Goal: Check status: Check status

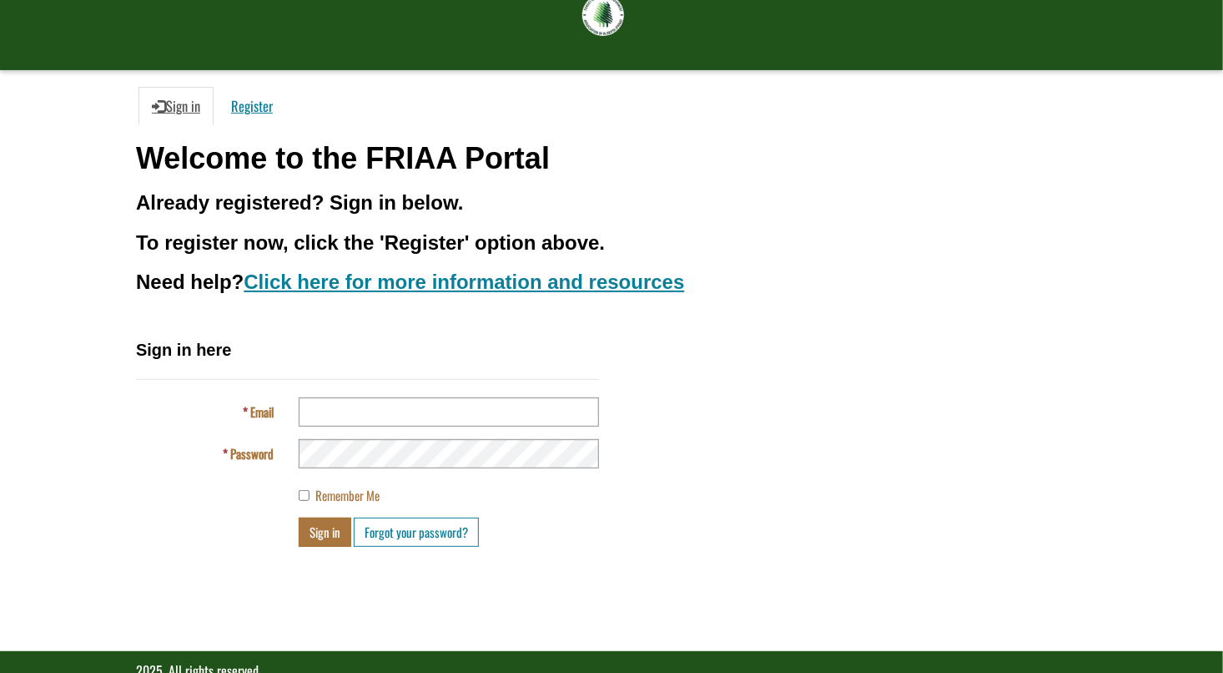
scroll to position [83, 0]
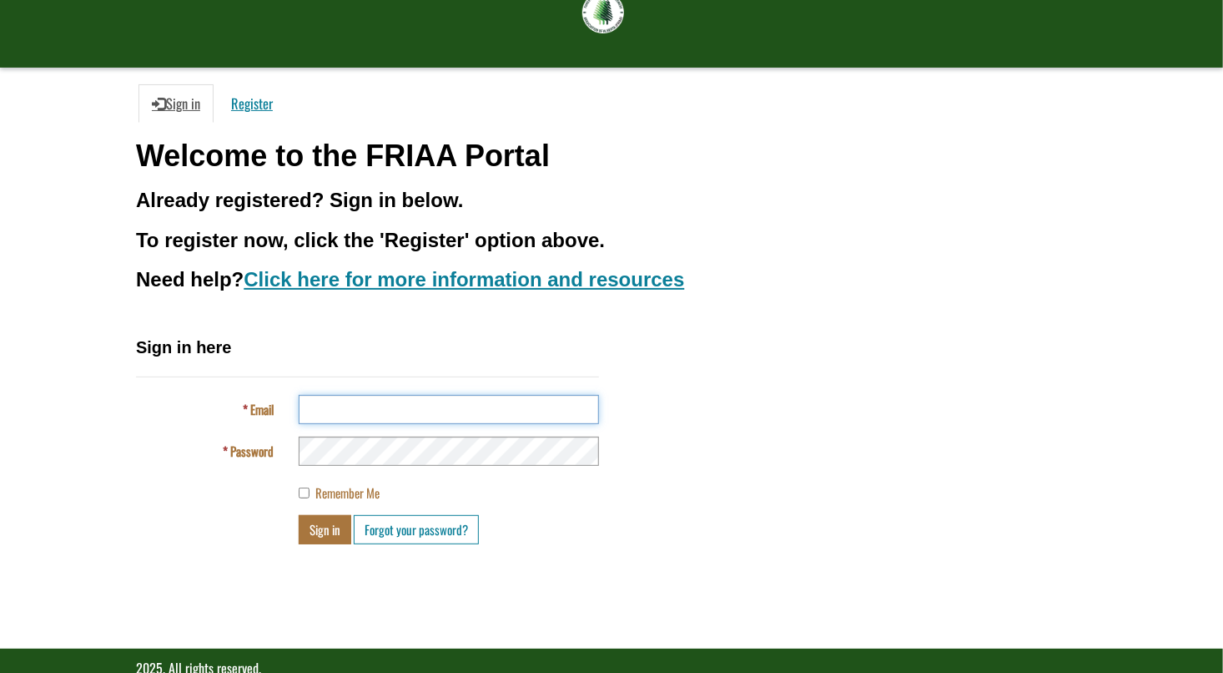
click at [411, 410] on input "Email" at bounding box center [449, 409] width 300 height 29
type input "**********"
click at [315, 537] on button "Sign in" at bounding box center [325, 529] width 53 height 29
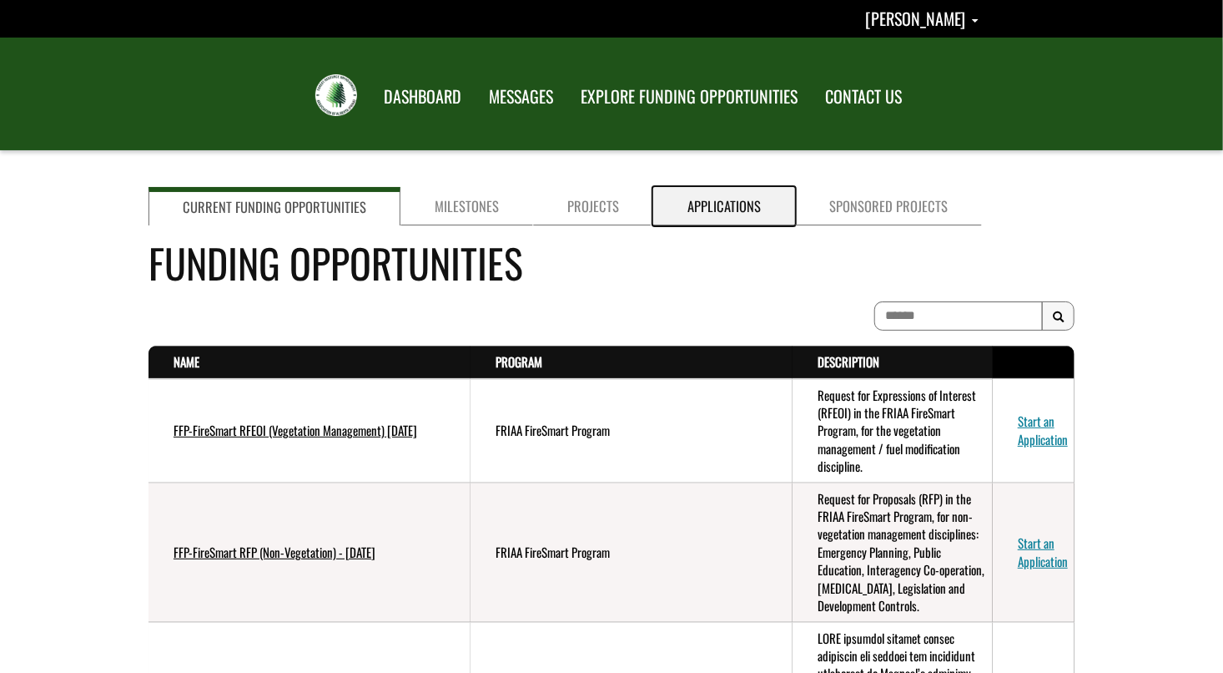
click at [717, 205] on link "Applications" at bounding box center [724, 206] width 142 height 38
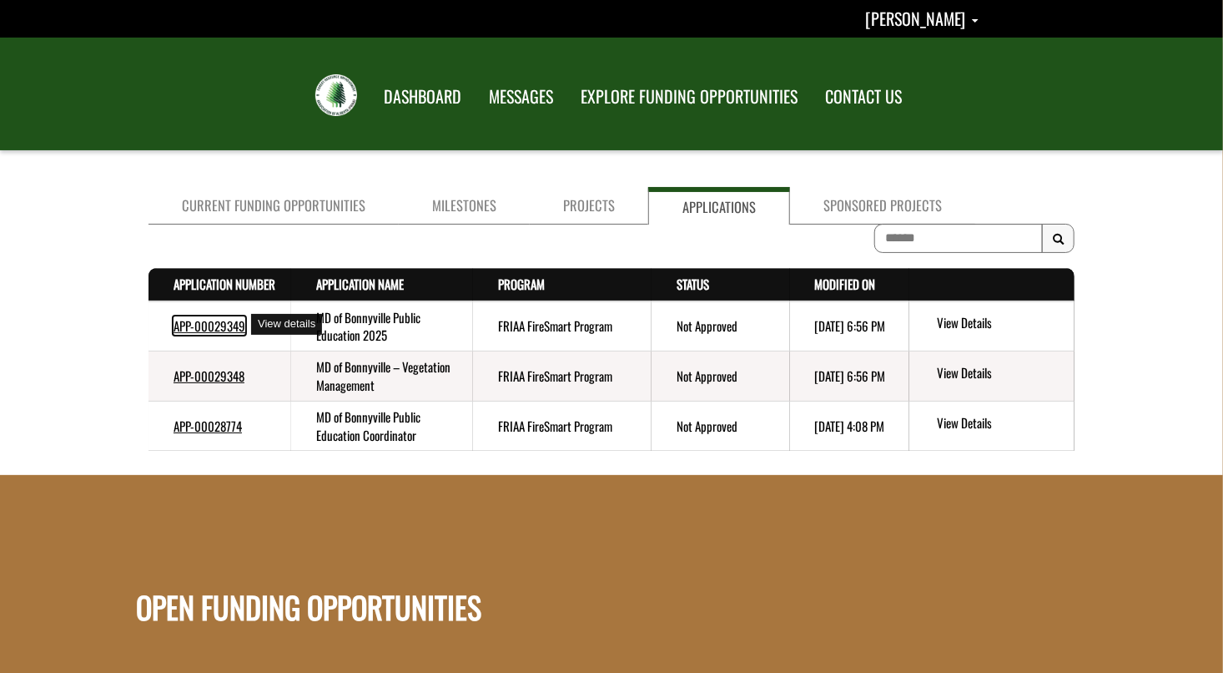
click at [225, 329] on link "APP-00029349" at bounding box center [210, 325] width 72 height 18
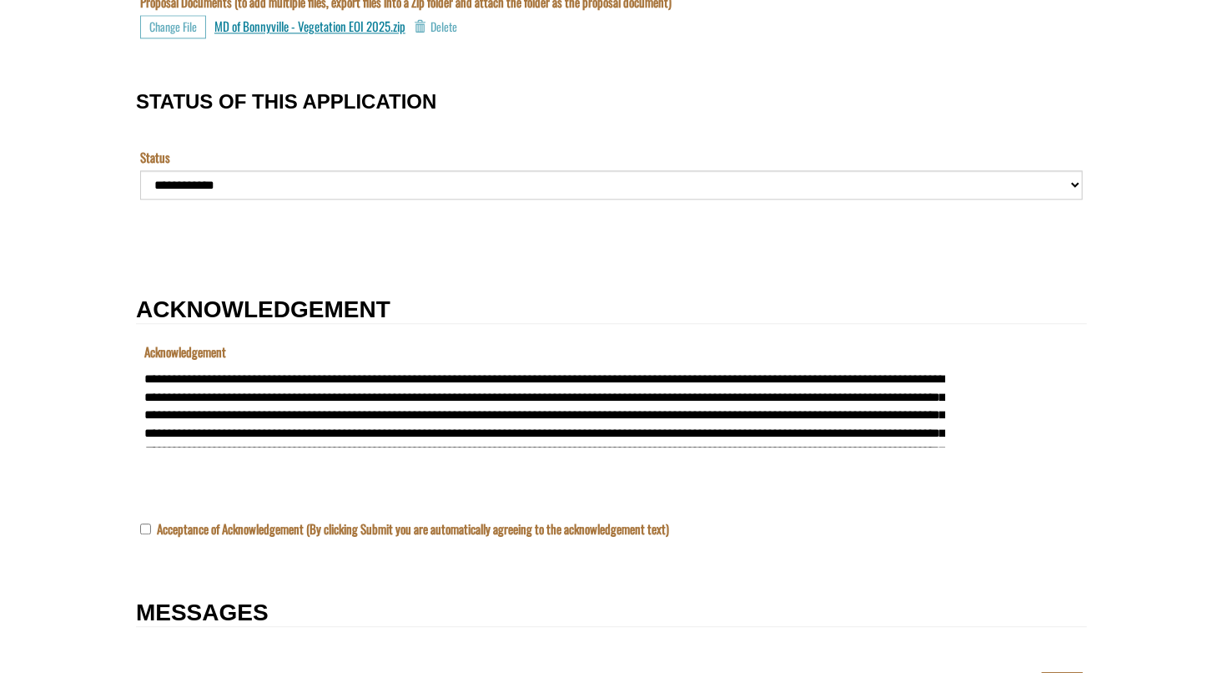
scroll to position [1906, 0]
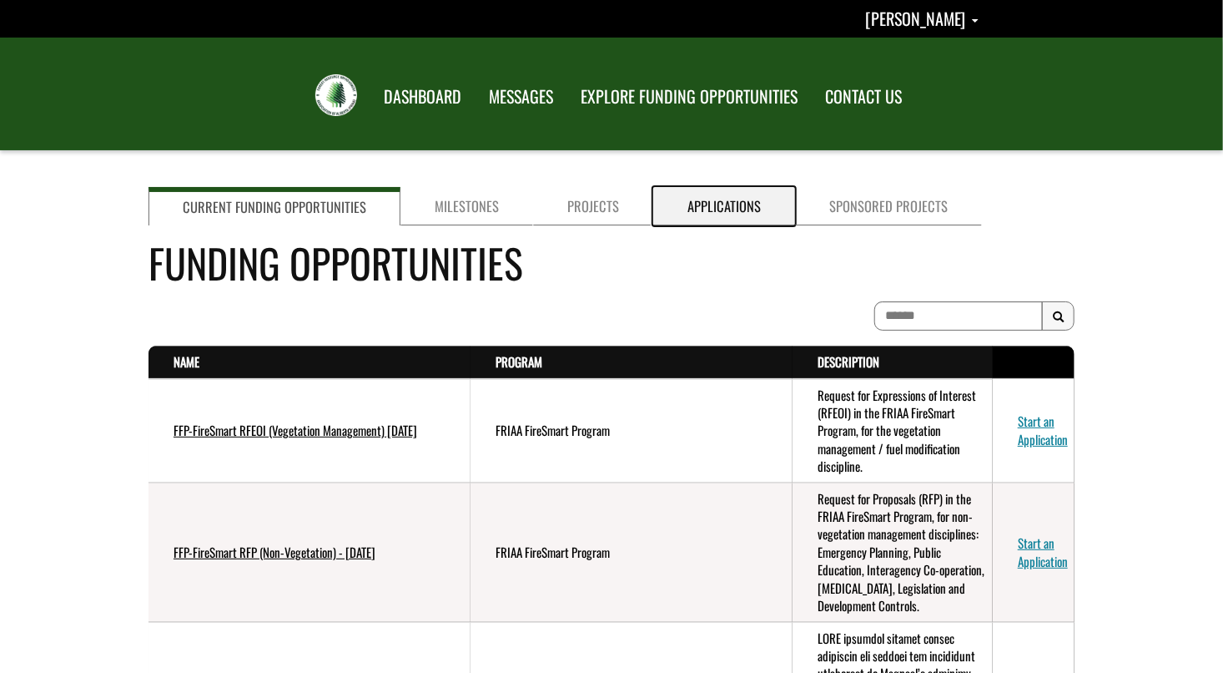
click at [719, 204] on link "Applications" at bounding box center [724, 206] width 142 height 38
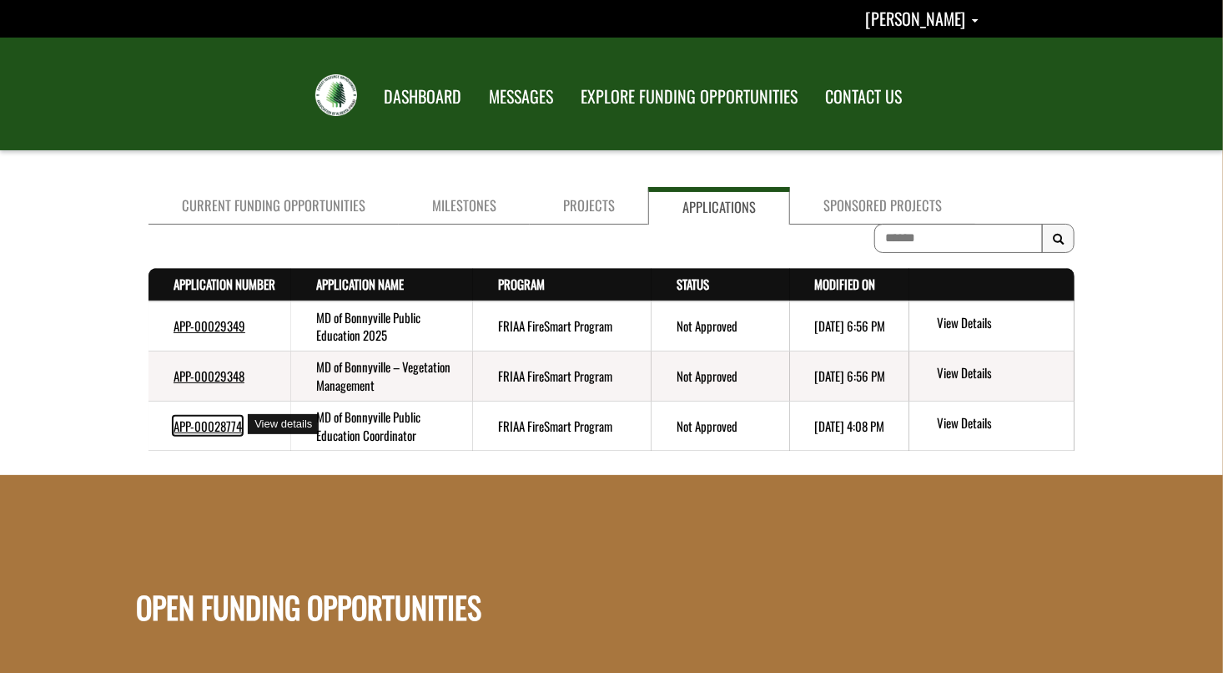
click at [211, 426] on link "APP-00028774" at bounding box center [208, 425] width 68 height 18
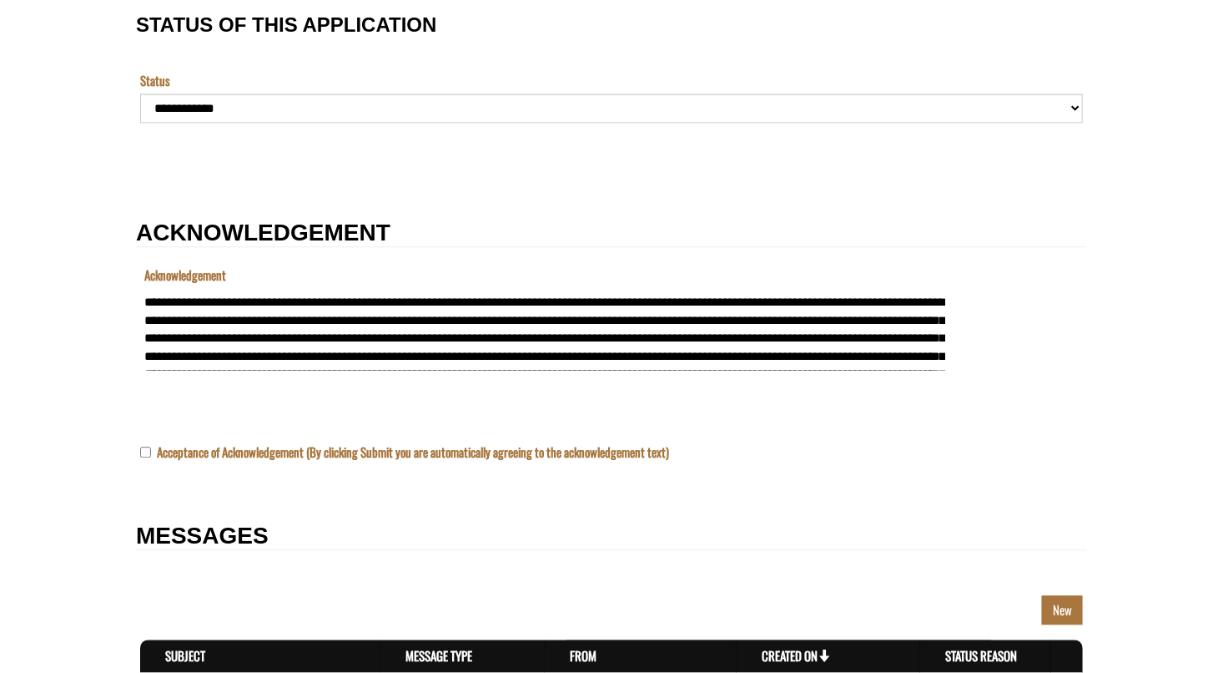
scroll to position [1974, 0]
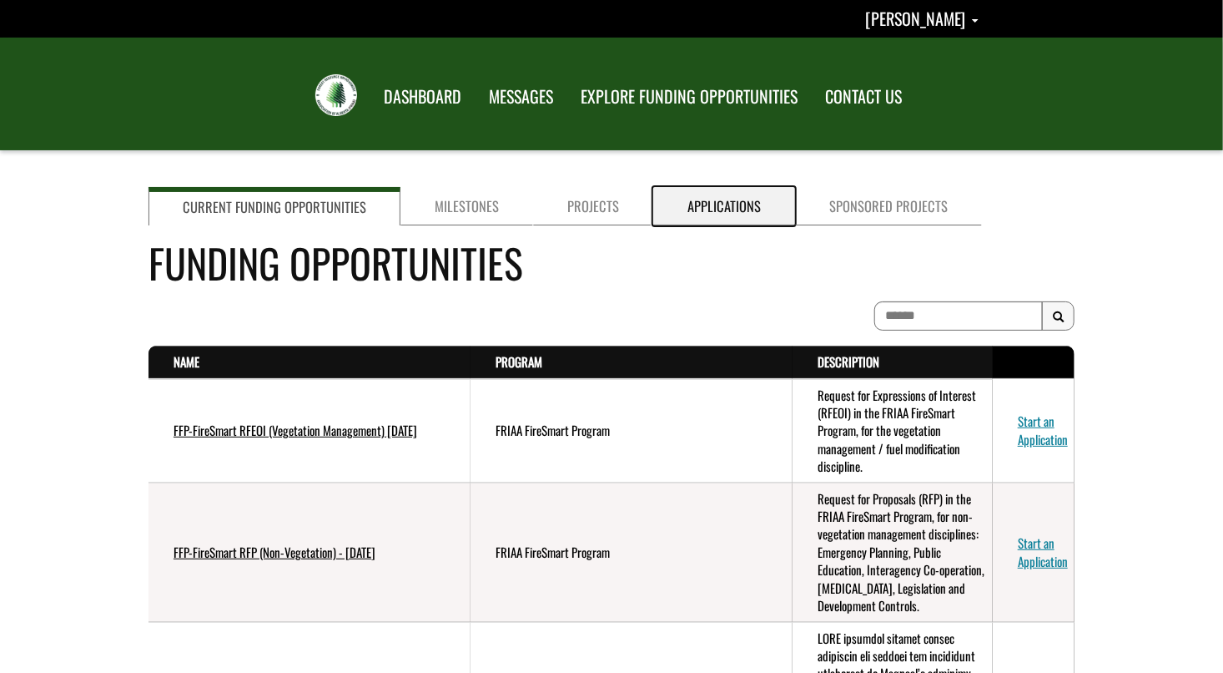
click at [706, 215] on link "Applications" at bounding box center [724, 206] width 142 height 38
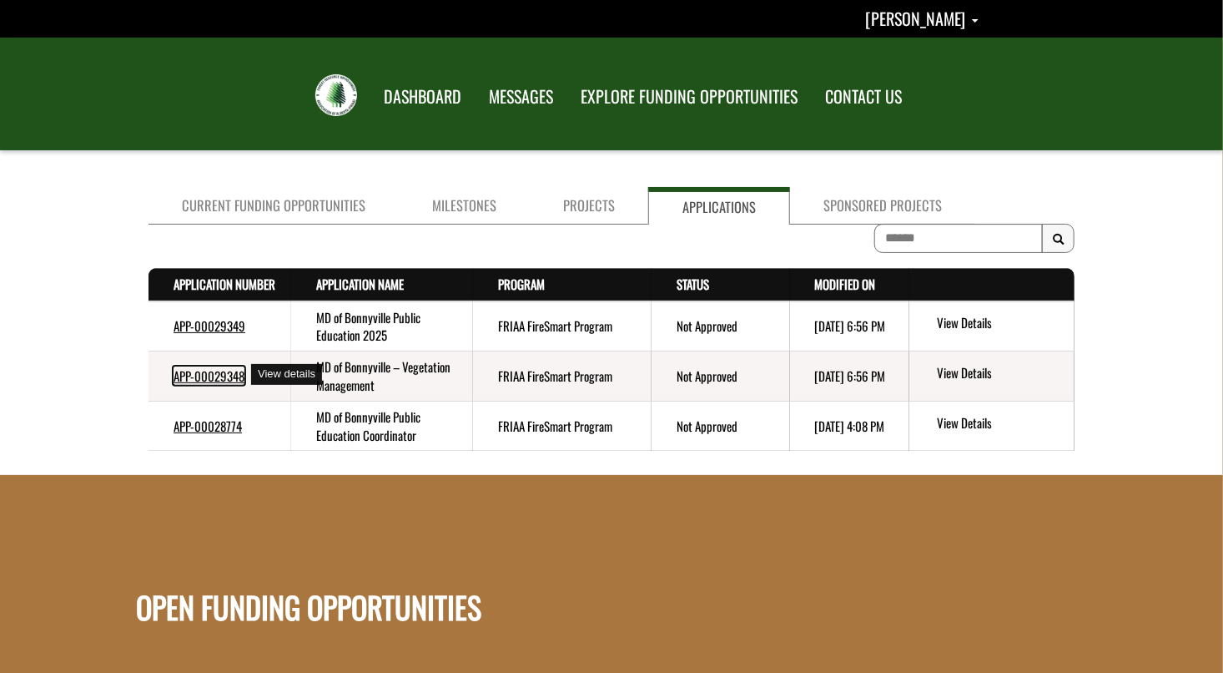
click at [224, 375] on link "APP-00029348" at bounding box center [209, 375] width 71 height 18
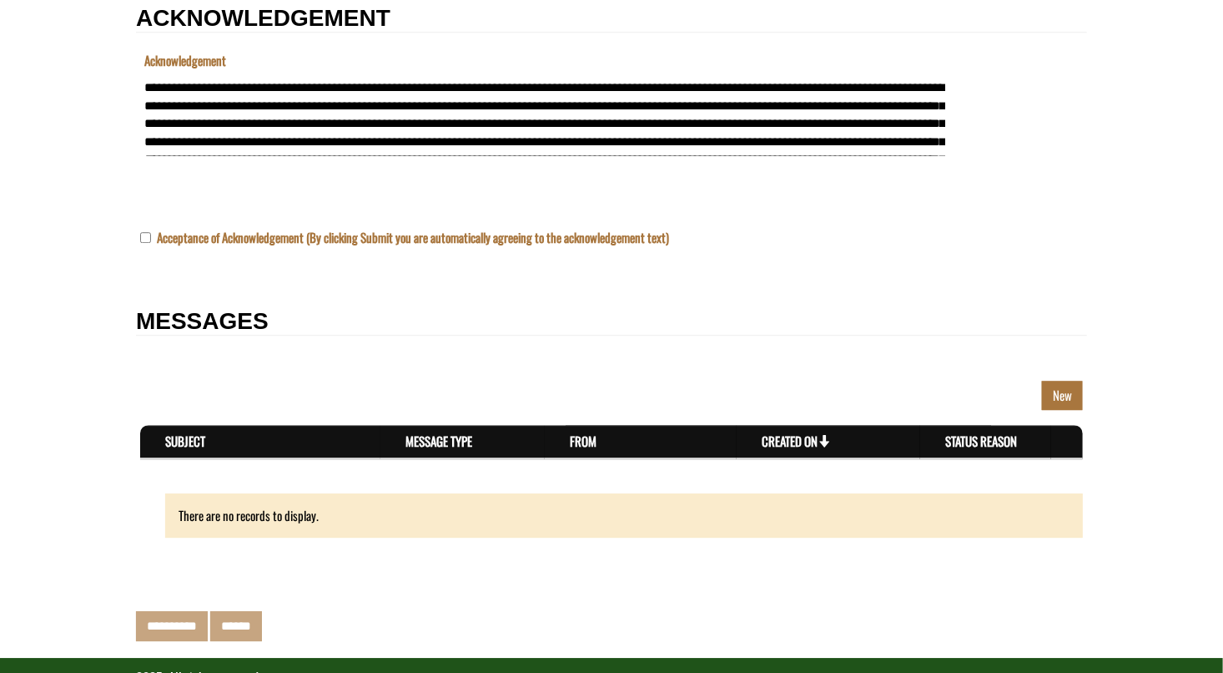
scroll to position [2226, 0]
